Goal: Information Seeking & Learning: Learn about a topic

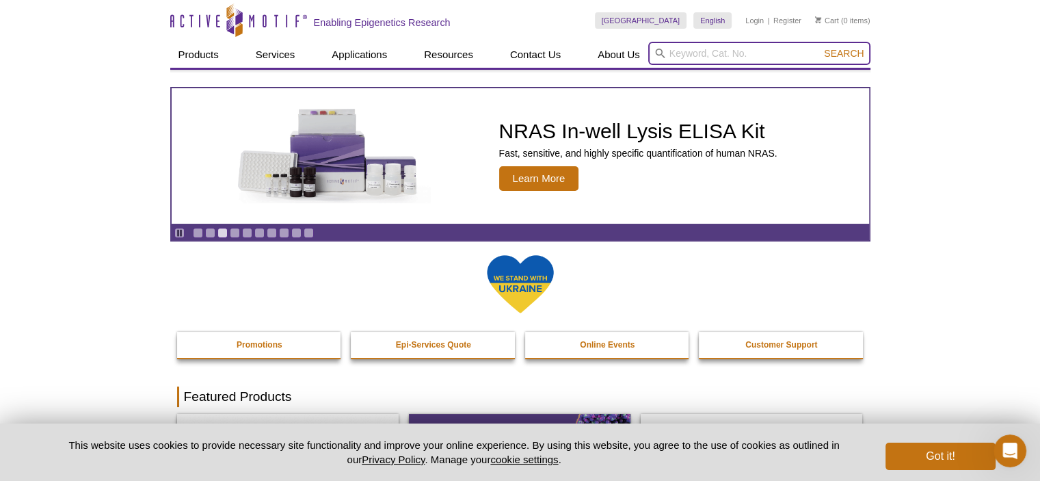
click at [764, 49] on input "search" at bounding box center [759, 53] width 222 height 23
paste input "53157"
type input "53157"
click at [820, 47] on button "Search" at bounding box center [844, 53] width 48 height 12
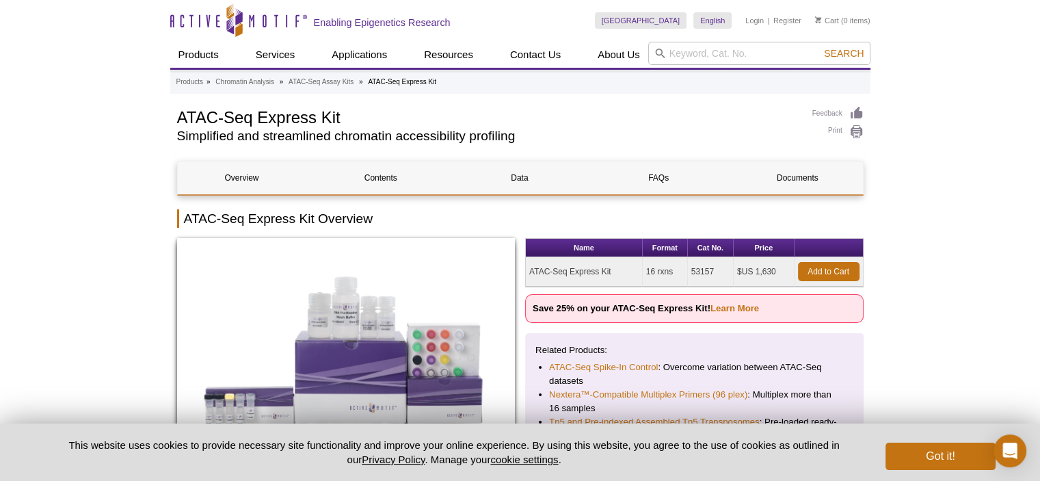
scroll to position [68, 0]
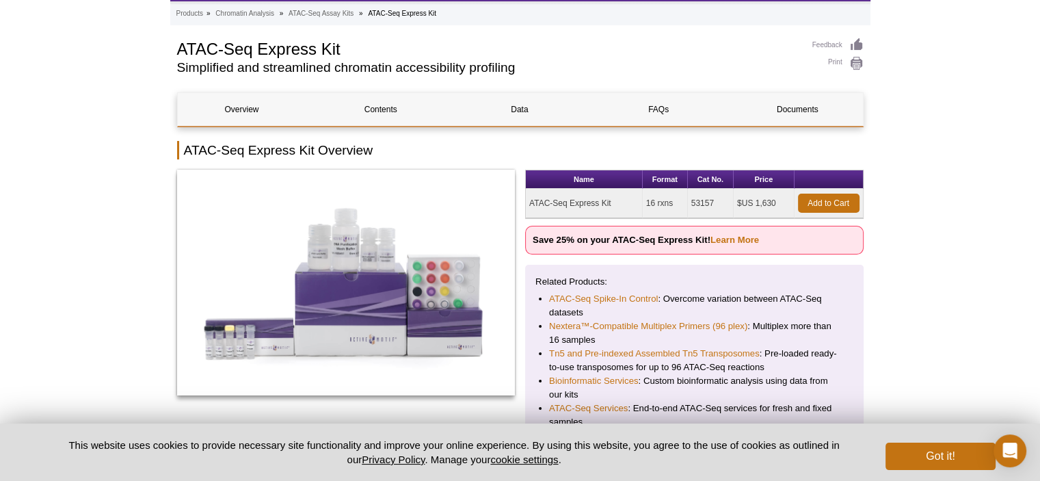
drag, startPoint x: 618, startPoint y: 196, endPoint x: 526, endPoint y: 199, distance: 92.3
click at [526, 199] on td "ATAC-Seq Express Kit" at bounding box center [584, 203] width 117 height 29
copy td "ATAC-Seq Express Kit"
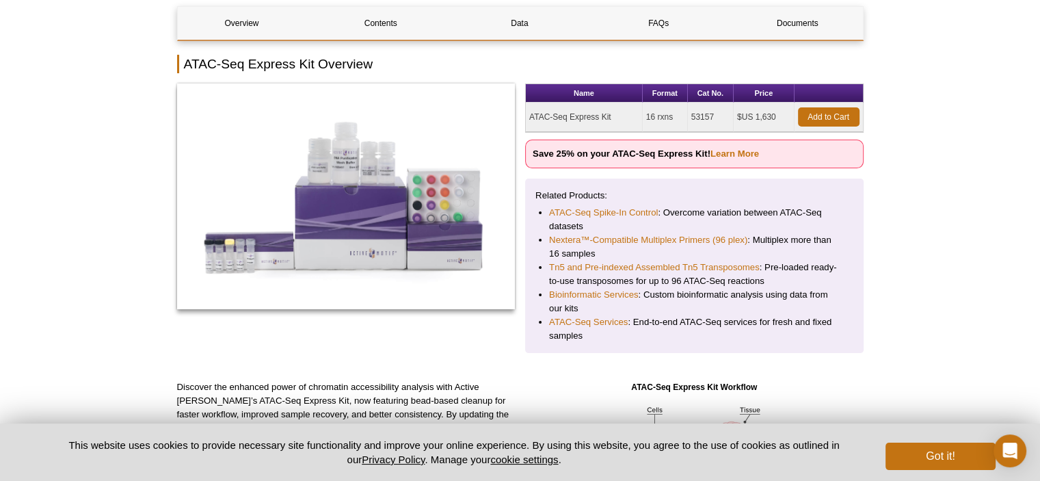
scroll to position [159, 0]
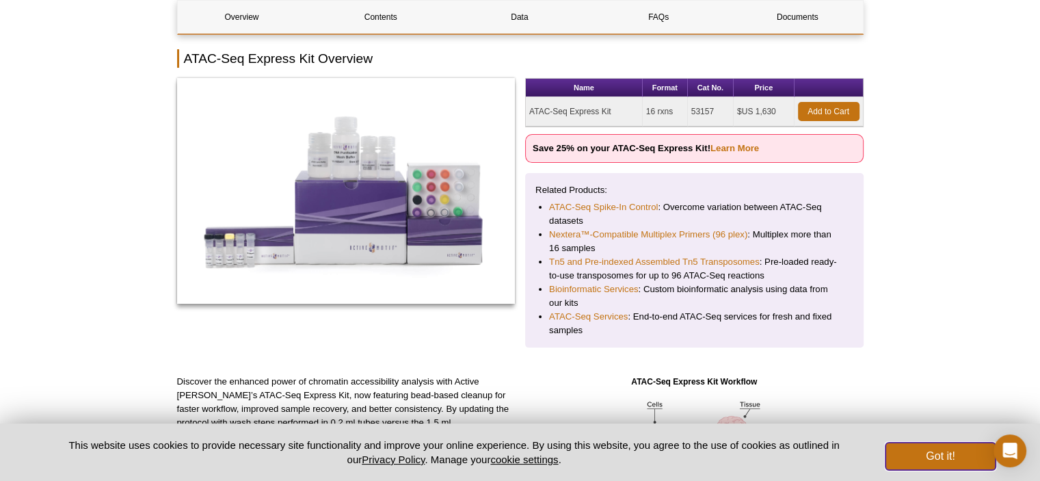
drag, startPoint x: 960, startPoint y: 459, endPoint x: 895, endPoint y: 402, distance: 85.7
click at [960, 458] on button "Got it!" at bounding box center [939, 455] width 109 height 27
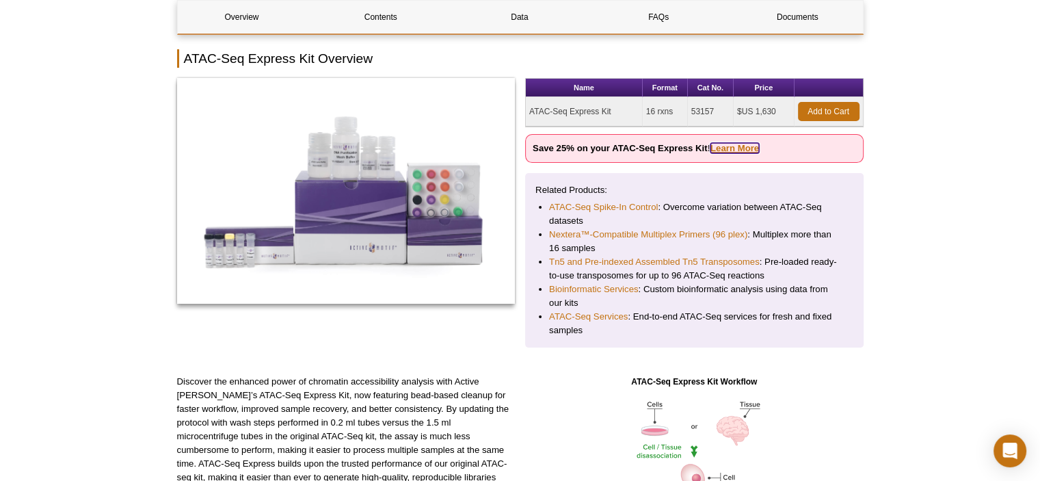
click at [741, 145] on link "Learn More" at bounding box center [734, 148] width 49 height 10
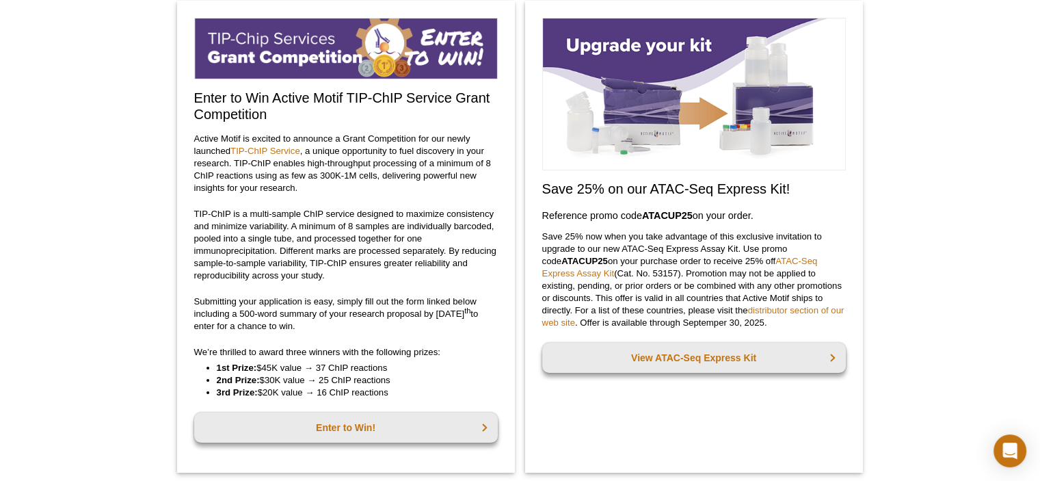
scroll to position [27, 0]
